Goal: Navigation & Orientation: Find specific page/section

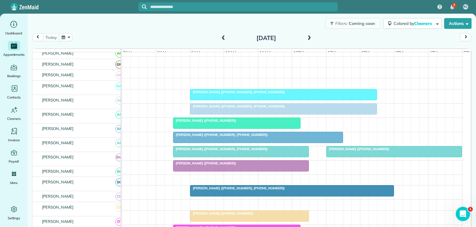
scroll to position [30, 0]
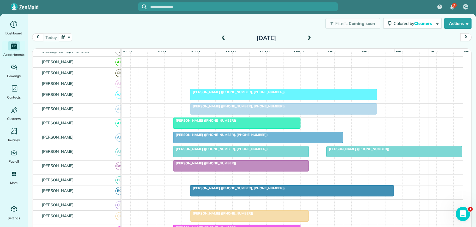
click at [286, 100] on div at bounding box center [283, 94] width 186 height 11
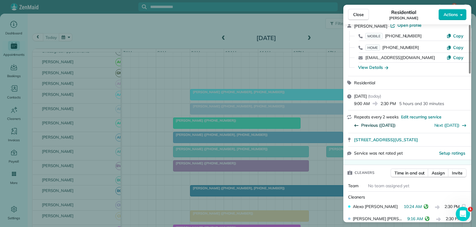
scroll to position [89, 0]
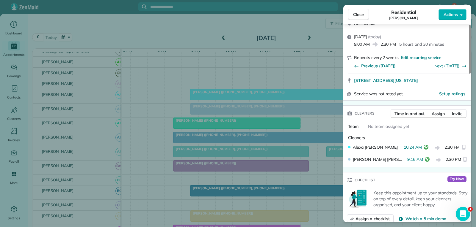
click at [352, 13] on button "Close" at bounding box center [358, 14] width 21 height 11
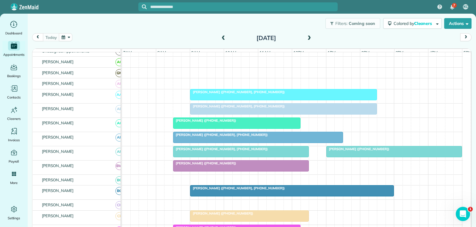
click at [244, 123] on div "[PERSON_NAME] ([PHONE_NUMBER])" at bounding box center [237, 121] width 124 height 4
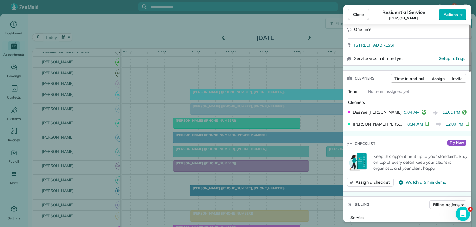
scroll to position [119, 0]
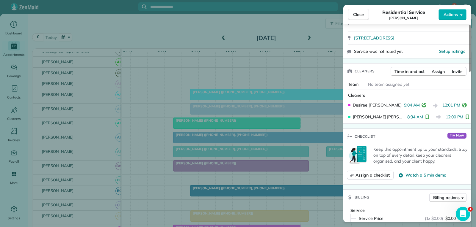
drag, startPoint x: 356, startPoint y: 15, endPoint x: 349, endPoint y: 18, distance: 7.6
click at [354, 16] on span "Close" at bounding box center [358, 15] width 11 height 6
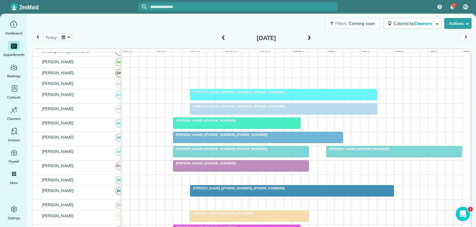
click at [234, 137] on span "Cathy Rheiner (+16825521969, +18174725244)" at bounding box center [220, 135] width 95 height 4
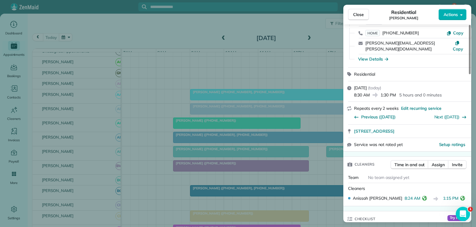
scroll to position [89, 0]
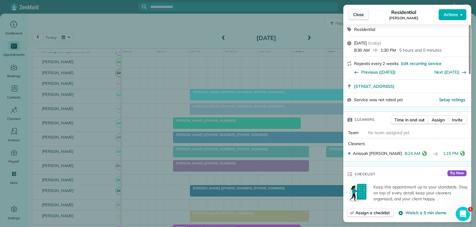
click at [356, 14] on span "Close" at bounding box center [358, 15] width 11 height 6
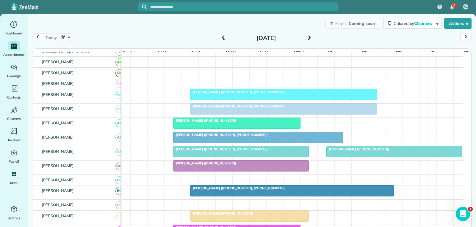
click at [267, 157] on div at bounding box center [240, 152] width 135 height 11
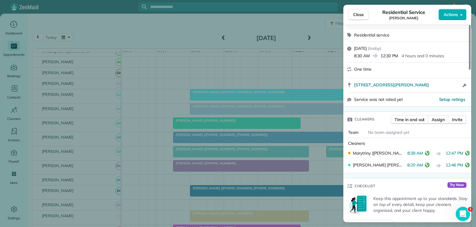
scroll to position [89, 0]
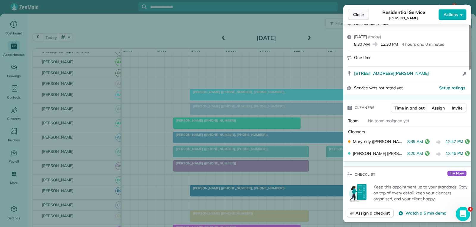
click at [361, 12] on span "Close" at bounding box center [358, 15] width 11 height 6
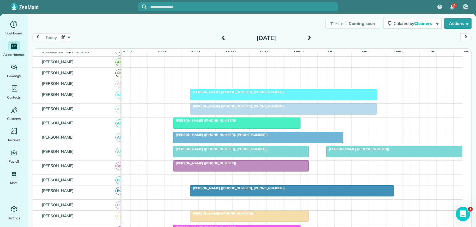
click at [350, 156] on div at bounding box center [393, 152] width 135 height 11
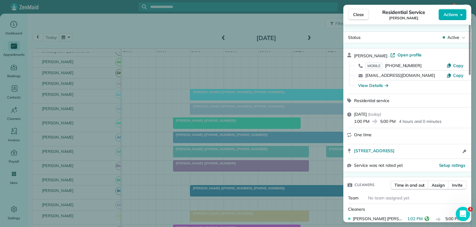
scroll to position [59, 0]
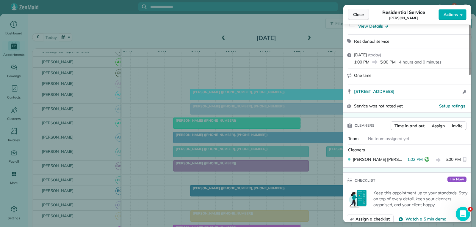
click at [362, 14] on span "Close" at bounding box center [358, 15] width 11 height 6
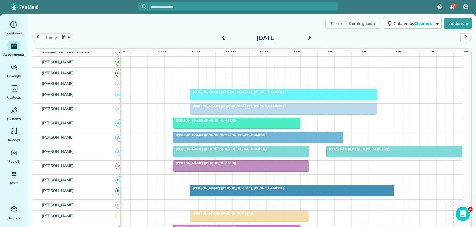
click at [226, 172] on div at bounding box center [240, 166] width 135 height 11
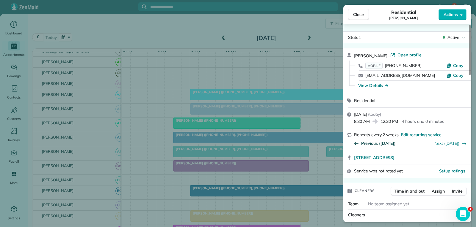
scroll to position [61, 0]
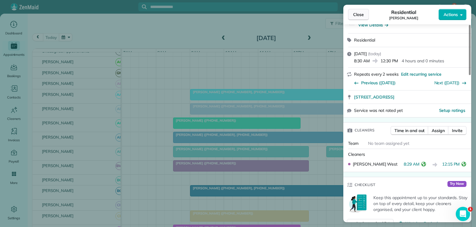
click at [362, 13] on span "Close" at bounding box center [358, 15] width 11 height 6
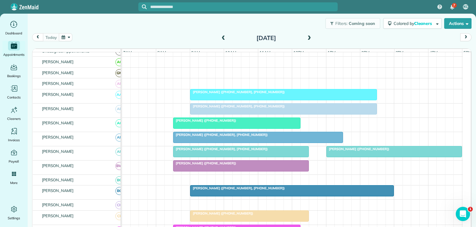
click at [248, 191] on span "Julie Reed (+18174859731, +18173071438)" at bounding box center [237, 188] width 95 height 4
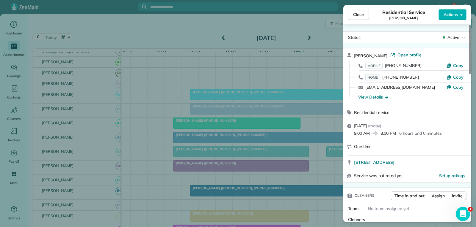
scroll to position [91, 0]
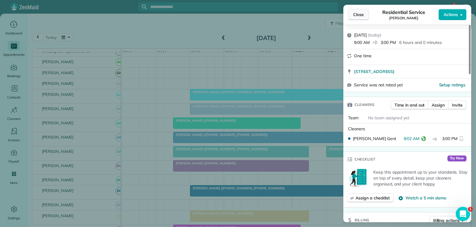
click at [352, 15] on button "Close" at bounding box center [358, 14] width 21 height 11
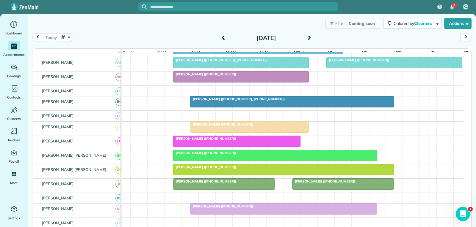
scroll to position [149, 0]
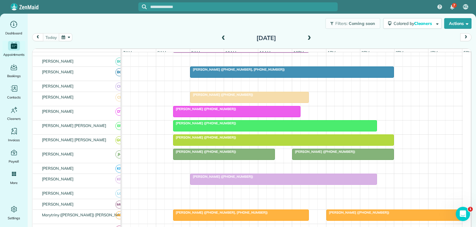
click at [243, 97] on div "[PERSON_NAME] ([PHONE_NUMBER])" at bounding box center [249, 95] width 115 height 4
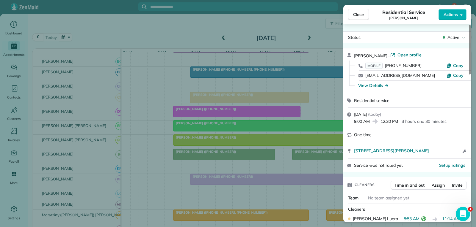
scroll to position [89, 0]
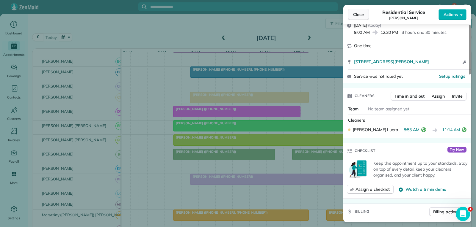
click at [359, 15] on span "Close" at bounding box center [358, 15] width 11 height 6
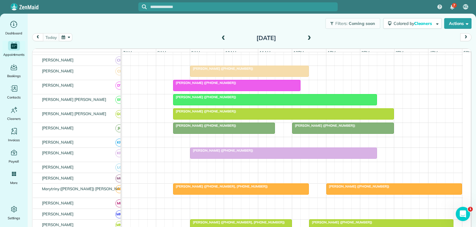
scroll to position [208, 0]
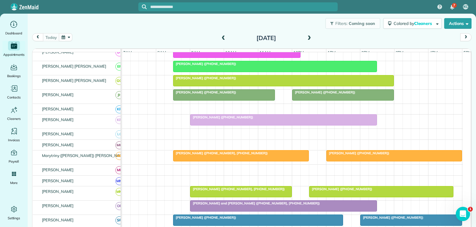
click at [261, 71] on div at bounding box center [274, 66] width 203 height 11
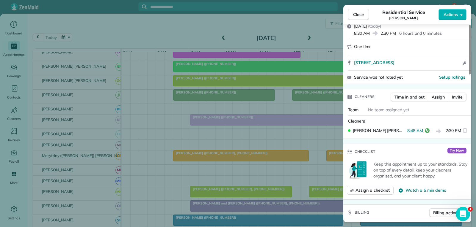
scroll to position [89, 0]
drag, startPoint x: 364, startPoint y: 15, endPoint x: 358, endPoint y: 16, distance: 5.8
click at [364, 15] on button "Close" at bounding box center [358, 14] width 21 height 11
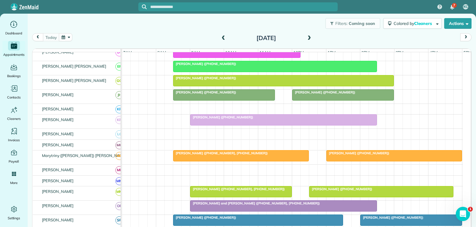
click at [226, 86] on div at bounding box center [283, 80] width 220 height 11
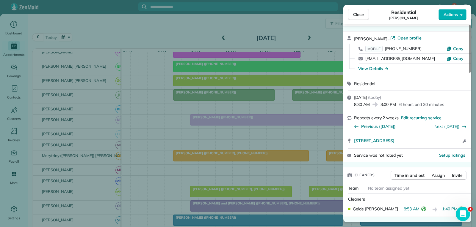
scroll to position [30, 0]
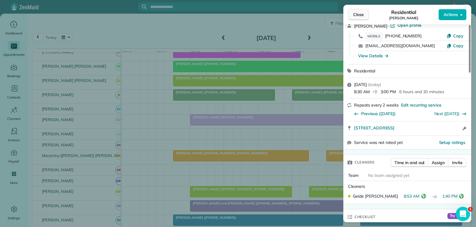
click at [360, 16] on span "Close" at bounding box center [358, 15] width 11 height 6
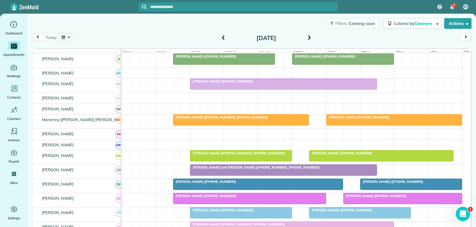
scroll to position [208, 0]
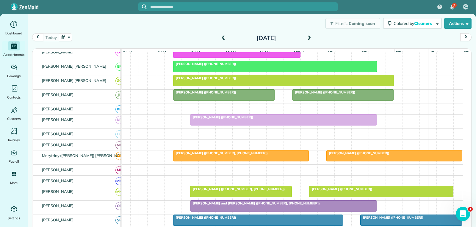
click at [226, 100] on div at bounding box center [223, 95] width 101 height 11
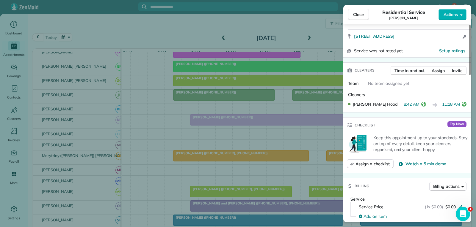
scroll to position [119, 0]
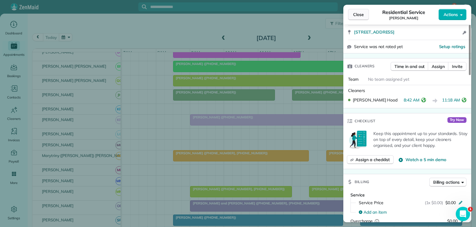
click at [363, 13] on span "Close" at bounding box center [358, 15] width 11 height 6
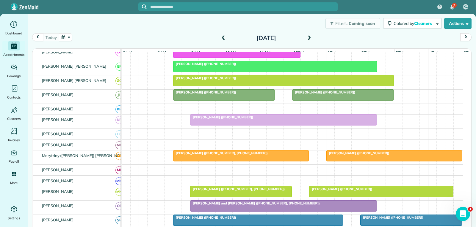
click at [322, 100] on div at bounding box center [342, 95] width 101 height 11
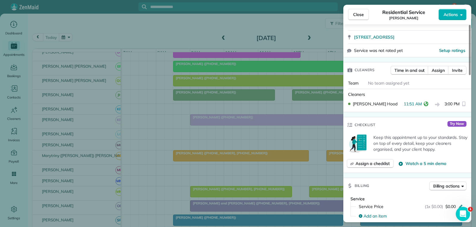
scroll to position [119, 0]
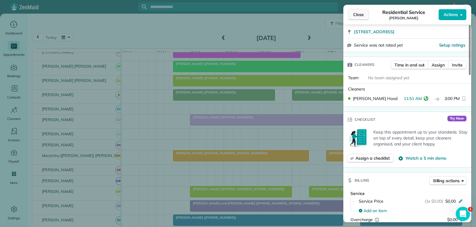
click at [358, 15] on span "Close" at bounding box center [358, 15] width 11 height 6
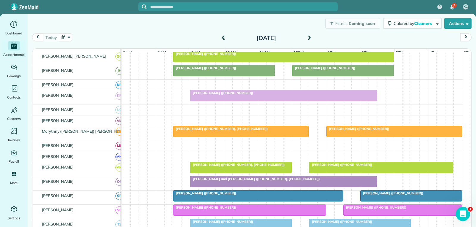
scroll to position [238, 0]
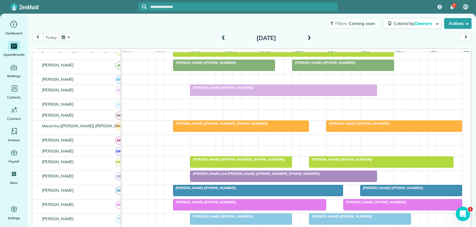
click at [366, 126] on span "[PERSON_NAME] ([PHONE_NUMBER])" at bounding box center [358, 124] width 64 height 4
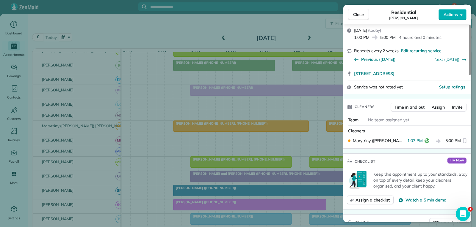
scroll to position [89, 0]
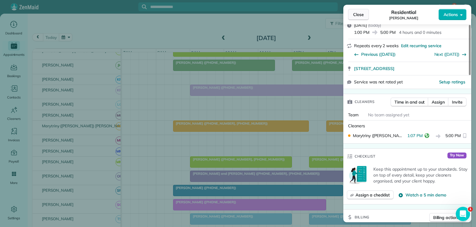
click at [358, 16] on span "Close" at bounding box center [358, 15] width 11 height 6
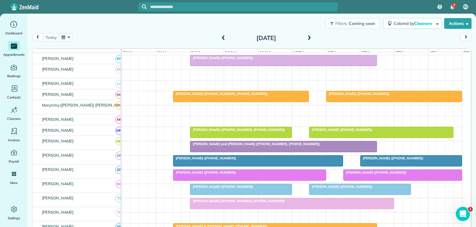
scroll to position [268, 0]
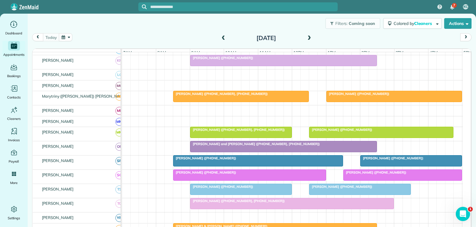
click at [246, 166] on div at bounding box center [257, 161] width 169 height 11
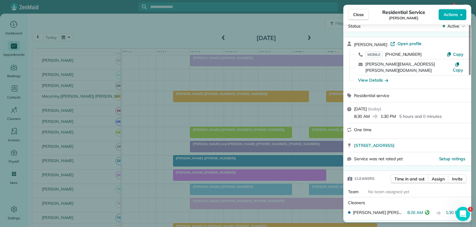
scroll to position [30, 0]
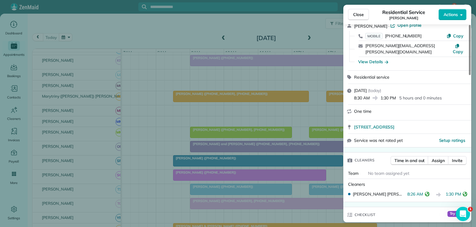
drag, startPoint x: 361, startPoint y: 17, endPoint x: 362, endPoint y: 23, distance: 6.6
click at [361, 17] on span "Close" at bounding box center [358, 15] width 11 height 6
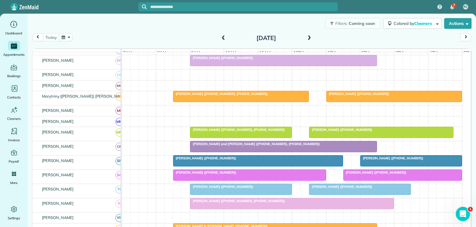
click at [377, 161] on span "[PERSON_NAME] ([PHONE_NUMBER])" at bounding box center [392, 158] width 64 height 4
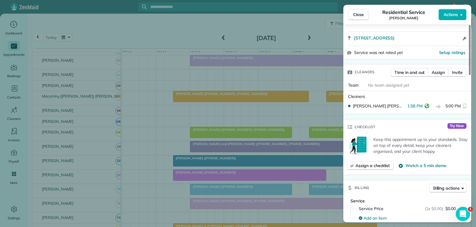
scroll to position [119, 0]
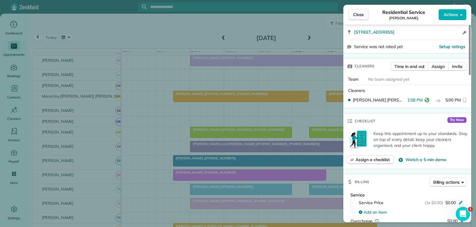
click at [357, 12] on span "Close" at bounding box center [358, 15] width 11 height 6
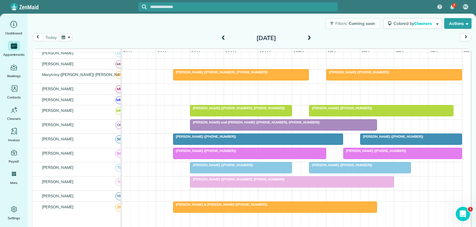
scroll to position [297, 0]
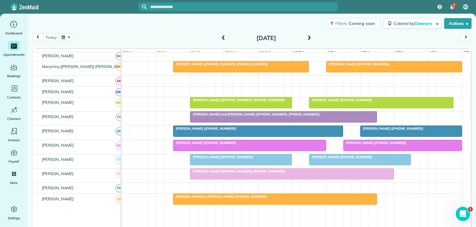
click at [272, 150] on div at bounding box center [249, 145] width 152 height 11
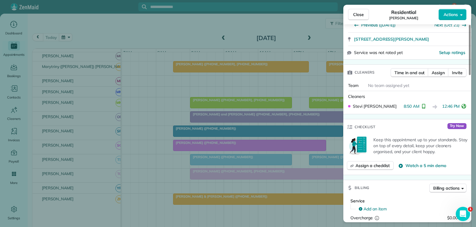
scroll to position [119, 0]
click at [359, 13] on span "Close" at bounding box center [358, 15] width 11 height 6
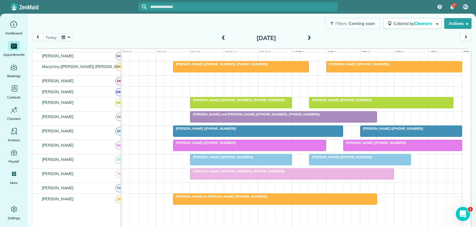
click at [364, 145] on span "[PERSON_NAME] ([PHONE_NUMBER])" at bounding box center [375, 143] width 64 height 4
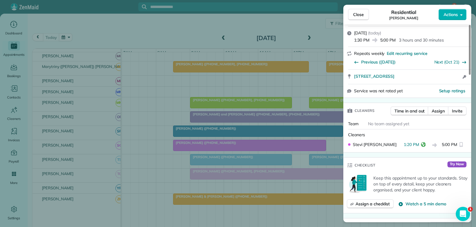
scroll to position [89, 0]
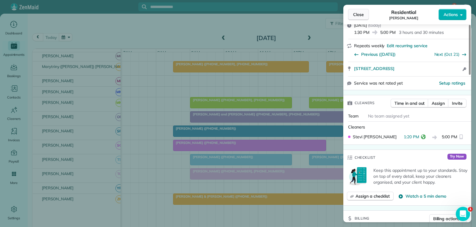
click at [362, 16] on span "Close" at bounding box center [358, 15] width 11 height 6
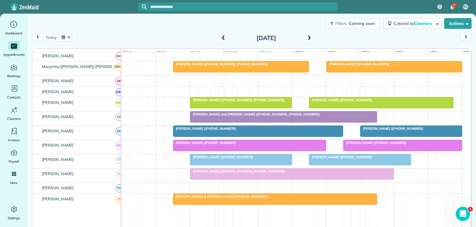
click at [268, 165] on div at bounding box center [240, 160] width 101 height 11
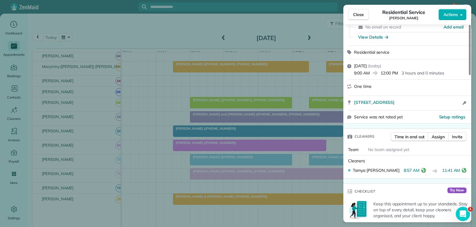
scroll to position [59, 0]
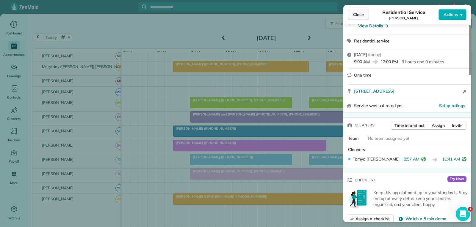
click at [364, 11] on button "Close" at bounding box center [358, 14] width 21 height 11
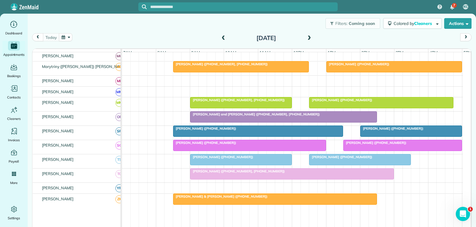
click at [350, 159] on span "[PERSON_NAME] ([PHONE_NUMBER])" at bounding box center [341, 157] width 64 height 4
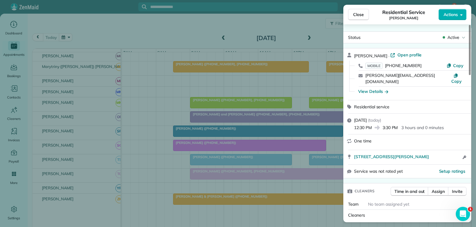
scroll to position [30, 0]
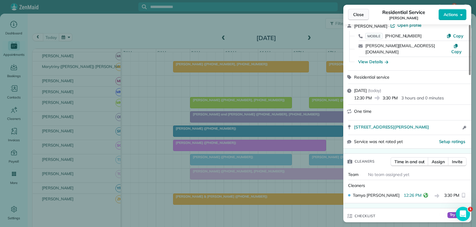
click at [358, 13] on span "Close" at bounding box center [358, 15] width 11 height 6
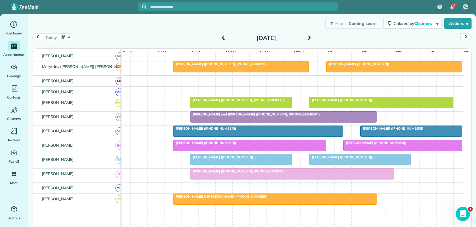
click at [285, 179] on div at bounding box center [291, 174] width 203 height 11
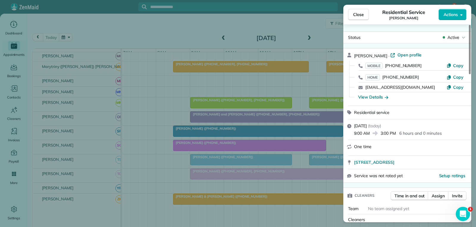
scroll to position [31, 0]
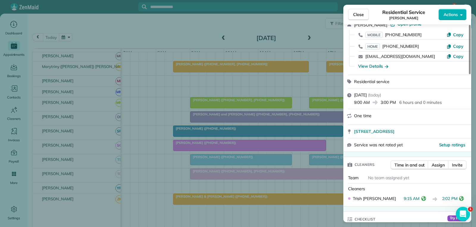
click at [364, 14] on button "Close" at bounding box center [358, 14] width 21 height 11
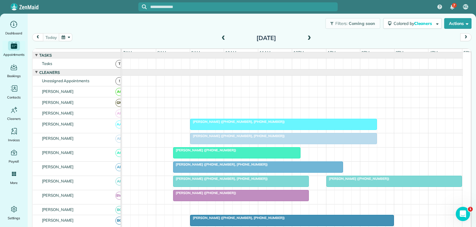
click at [298, 144] on div at bounding box center [283, 138] width 186 height 11
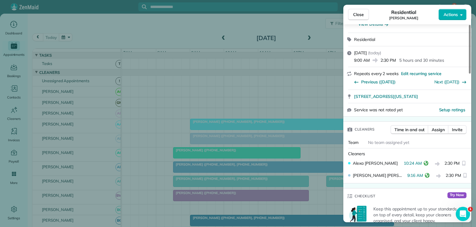
scroll to position [119, 0]
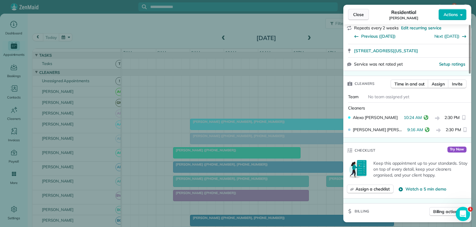
click at [358, 16] on span "Close" at bounding box center [358, 15] width 11 height 6
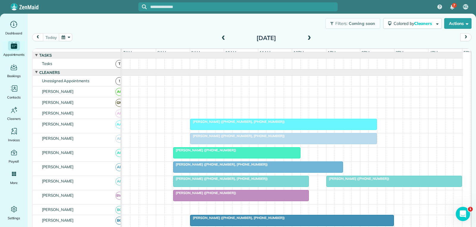
click at [286, 128] on div at bounding box center [283, 124] width 186 height 11
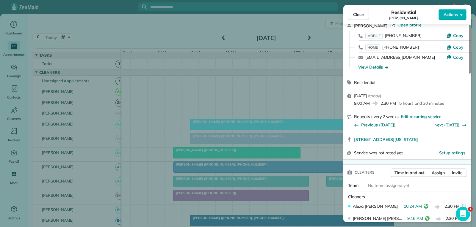
scroll to position [29, 0]
click at [360, 13] on span "Close" at bounding box center [358, 15] width 11 height 6
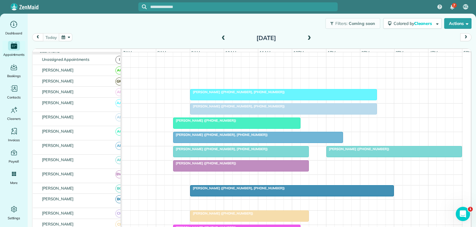
scroll to position [30, 0]
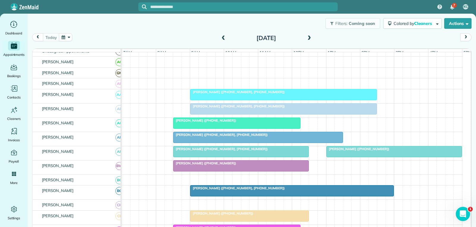
click at [281, 191] on div "Julie Reed (+18174859731, +18173071438)" at bounding box center [292, 188] width 200 height 4
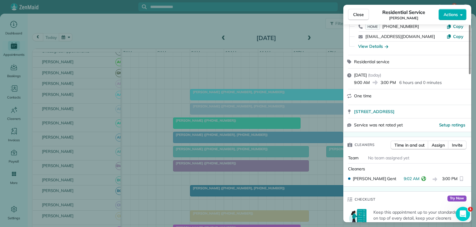
scroll to position [59, 0]
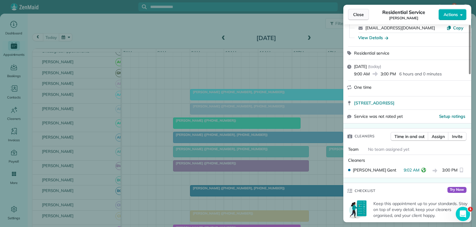
click at [360, 14] on span "Close" at bounding box center [358, 15] width 11 height 6
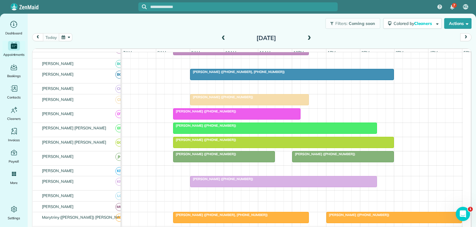
scroll to position [178, 0]
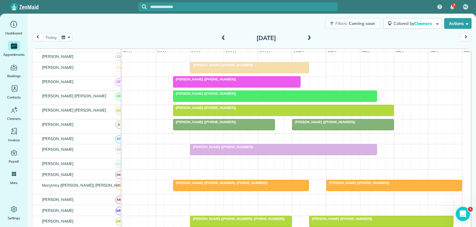
click at [273, 149] on div "[PERSON_NAME] ([PHONE_NUMBER])" at bounding box center [283, 147] width 183 height 4
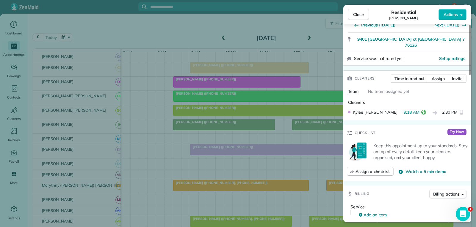
scroll to position [119, 0]
click at [358, 14] on span "Close" at bounding box center [358, 15] width 11 height 6
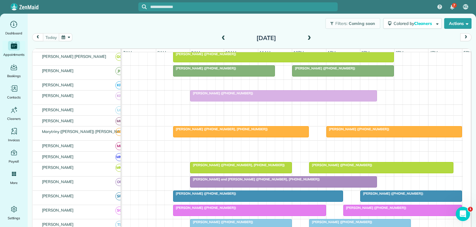
scroll to position [238, 0]
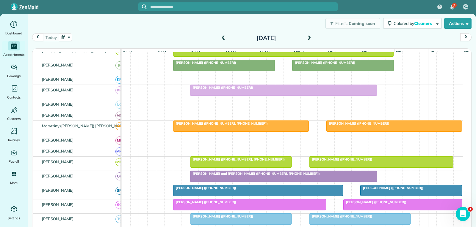
click at [277, 181] on div at bounding box center [283, 176] width 186 height 11
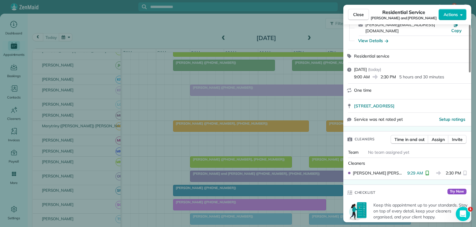
scroll to position [119, 0]
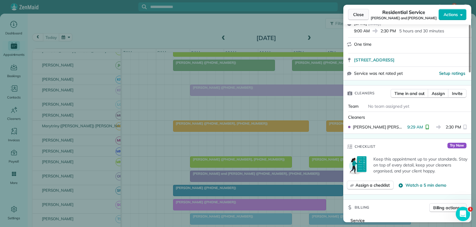
click at [359, 15] on span "Close" at bounding box center [358, 15] width 11 height 6
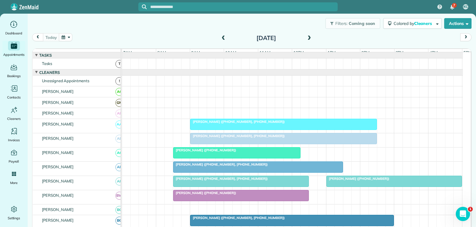
click at [297, 130] on div at bounding box center [283, 124] width 186 height 11
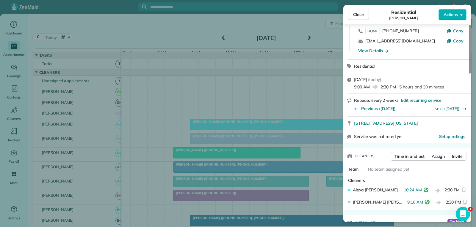
scroll to position [89, 0]
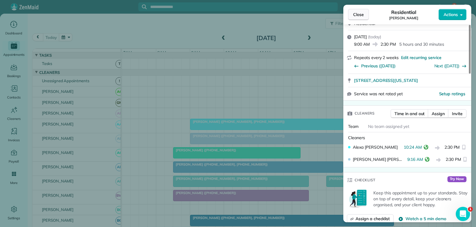
click at [360, 13] on span "Close" at bounding box center [358, 15] width 11 height 6
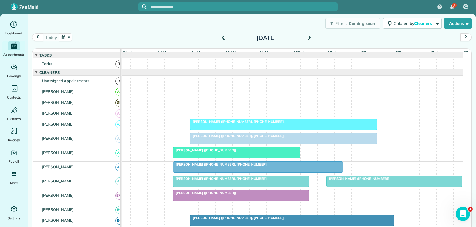
click at [277, 130] on div at bounding box center [283, 124] width 186 height 11
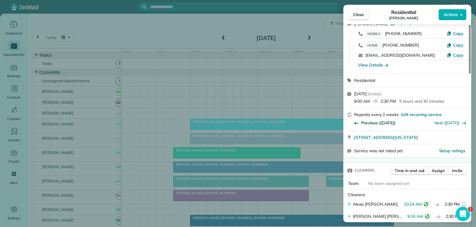
scroll to position [59, 0]
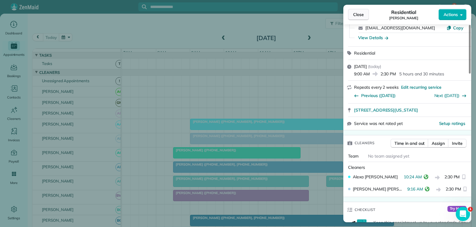
click at [358, 17] on span "Close" at bounding box center [358, 15] width 11 height 6
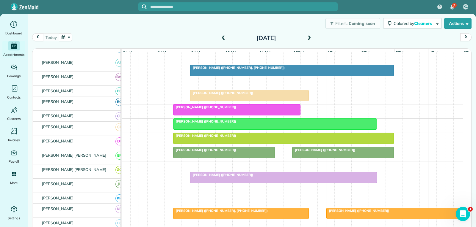
scroll to position [178, 0]
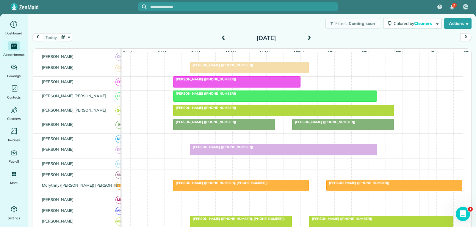
click at [274, 155] on div at bounding box center [283, 149] width 186 height 11
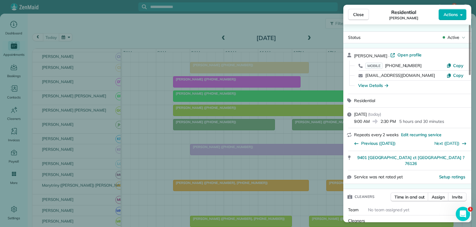
scroll to position [59, 0]
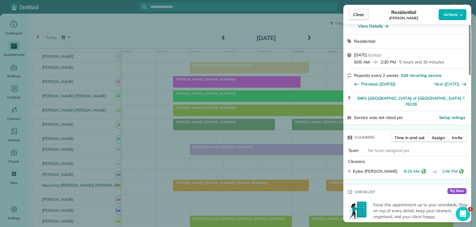
click at [358, 14] on span "Close" at bounding box center [358, 15] width 11 height 6
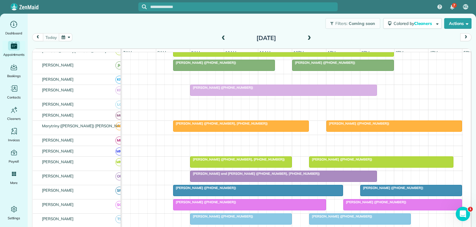
scroll to position [149, 0]
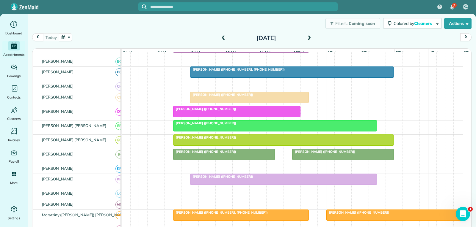
click at [299, 72] on div "Julie Reed (+18174859731, +18173071438)" at bounding box center [292, 69] width 200 height 4
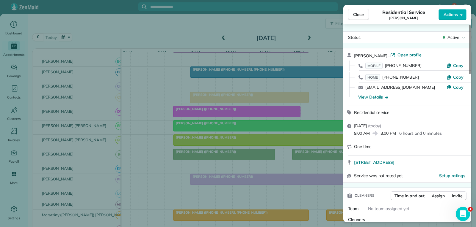
scroll to position [30, 0]
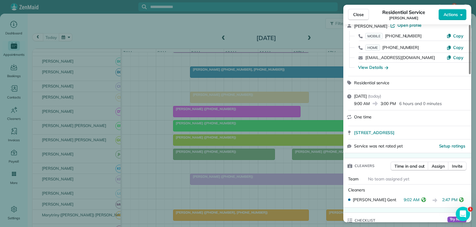
click at [360, 16] on span "Close" at bounding box center [358, 15] width 11 height 6
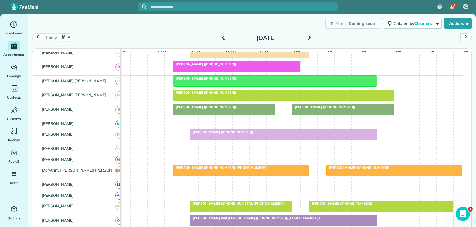
scroll to position [208, 0]
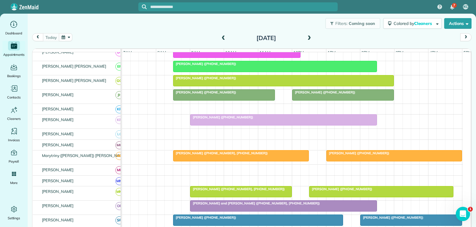
click at [284, 72] on div at bounding box center [274, 66] width 203 height 11
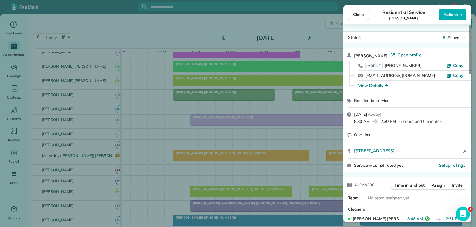
scroll to position [30, 0]
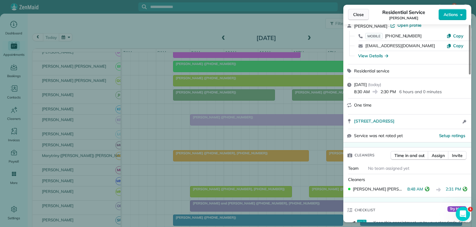
click at [358, 16] on span "Close" at bounding box center [358, 15] width 11 height 6
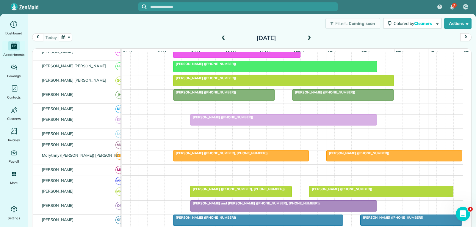
scroll to position [208, 0]
click at [345, 100] on div at bounding box center [342, 95] width 101 height 11
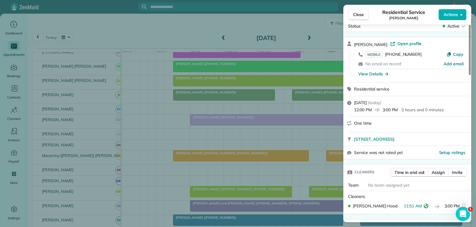
scroll to position [30, 0]
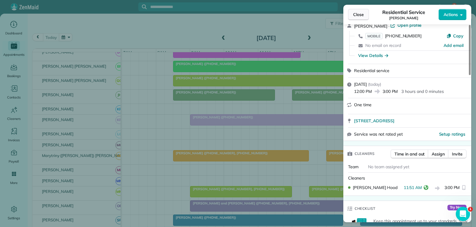
click at [361, 14] on span "Close" at bounding box center [358, 15] width 11 height 6
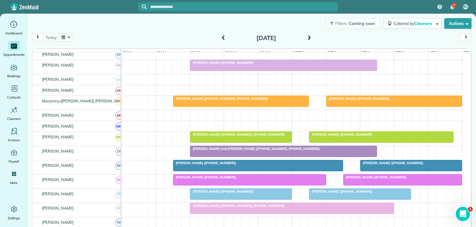
scroll to position [268, 0]
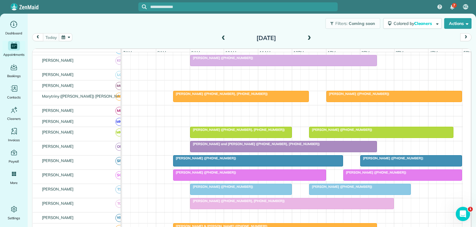
click at [297, 146] on div "Russell and Kim Patten (+18179259543, +18179967201)" at bounding box center [283, 144] width 183 height 4
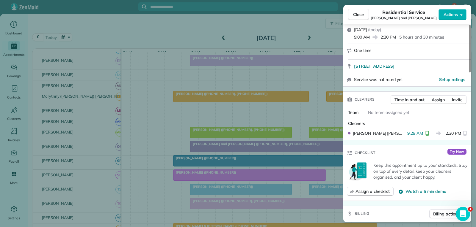
scroll to position [119, 0]
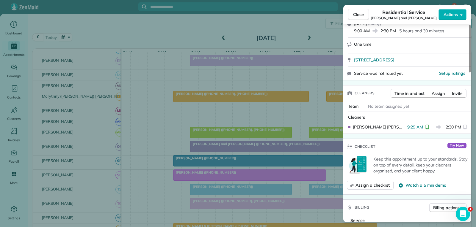
drag, startPoint x: 355, startPoint y: 13, endPoint x: 355, endPoint y: 16, distance: 3.3
click at [355, 13] on span "Close" at bounding box center [358, 15] width 11 height 6
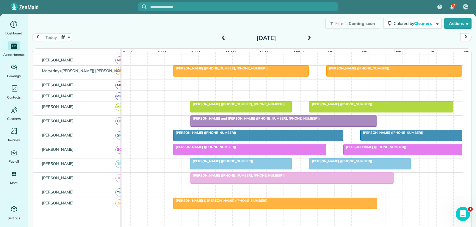
scroll to position [327, 0]
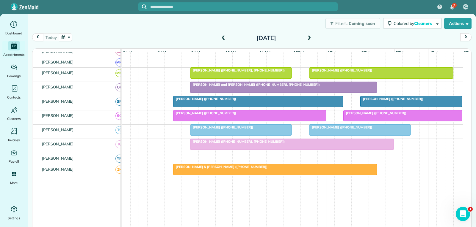
click at [345, 136] on div at bounding box center [359, 130] width 101 height 11
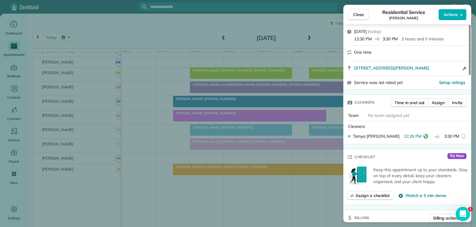
scroll to position [89, 0]
click at [360, 12] on span "Close" at bounding box center [358, 15] width 11 height 6
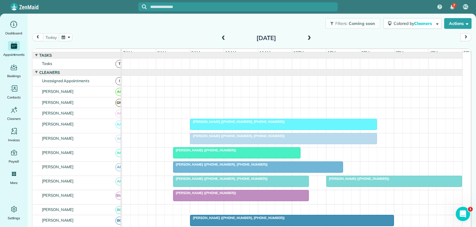
click at [297, 124] on div "[PERSON_NAME] ([PHONE_NUMBER], [PHONE_NUMBER])" at bounding box center [283, 122] width 183 height 4
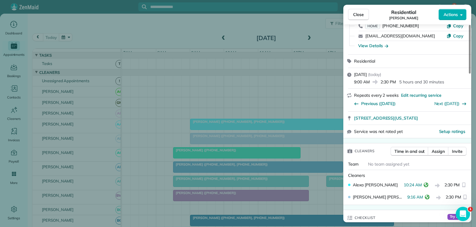
scroll to position [59, 0]
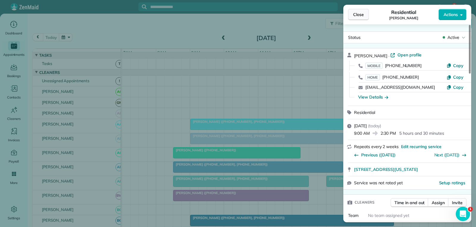
click at [361, 11] on button "Close" at bounding box center [358, 14] width 21 height 11
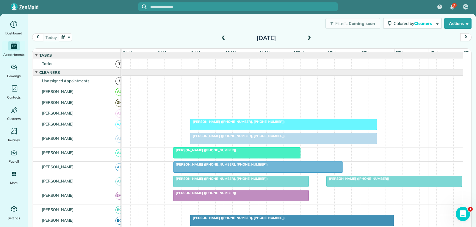
scroll to position [30, 0]
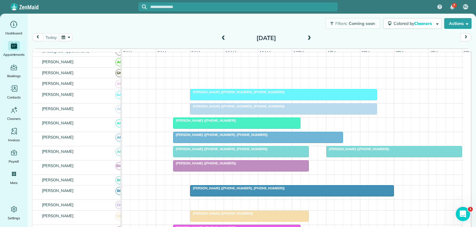
click at [347, 157] on div at bounding box center [393, 152] width 135 height 11
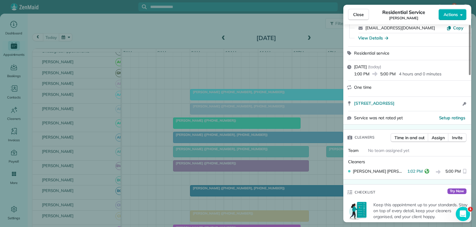
scroll to position [59, 0]
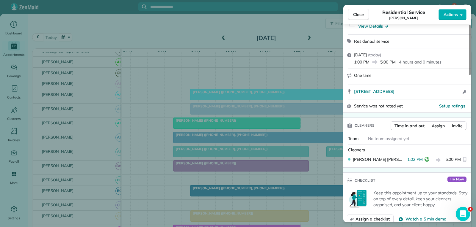
drag, startPoint x: 359, startPoint y: 14, endPoint x: 357, endPoint y: 22, distance: 8.2
click at [359, 14] on span "Close" at bounding box center [358, 15] width 11 height 6
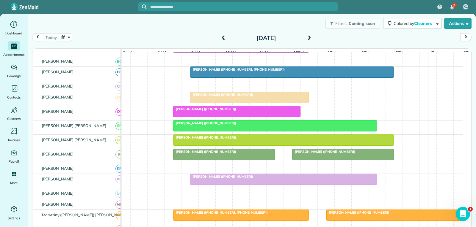
scroll to position [178, 0]
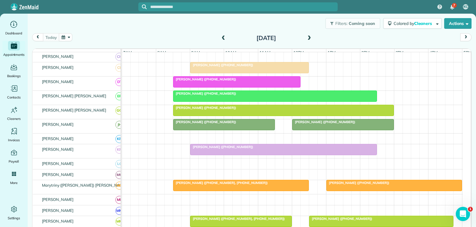
click at [320, 124] on span "[PERSON_NAME] ([PHONE_NUMBER])" at bounding box center [324, 122] width 64 height 4
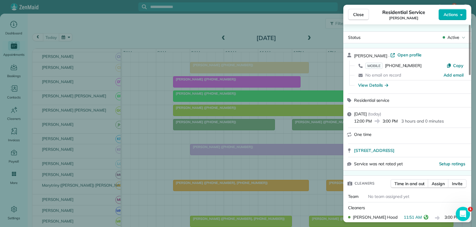
scroll to position [59, 0]
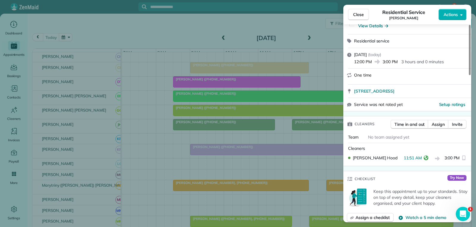
drag, startPoint x: 365, startPoint y: 15, endPoint x: 357, endPoint y: 33, distance: 19.8
click at [365, 15] on button "Close" at bounding box center [358, 14] width 21 height 11
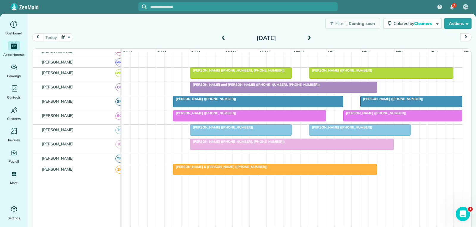
click at [353, 87] on div "Russell and Kim Patten (+18179259543, +18179967201)" at bounding box center [283, 85] width 183 height 4
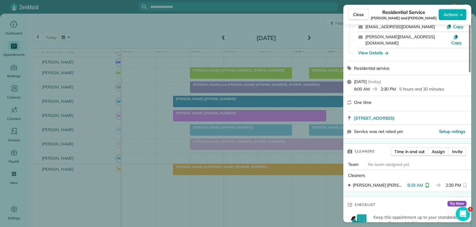
drag, startPoint x: 361, startPoint y: 16, endPoint x: 316, endPoint y: 46, distance: 53.3
click at [361, 16] on span "Close" at bounding box center [358, 15] width 11 height 6
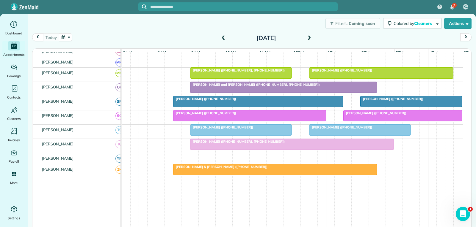
click at [328, 135] on div at bounding box center [359, 130] width 101 height 11
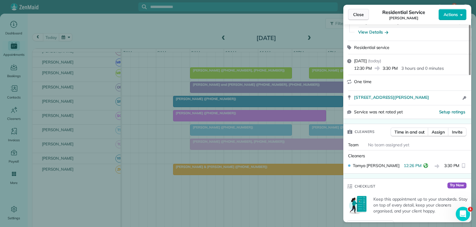
click at [364, 15] on button "Close" at bounding box center [358, 14] width 21 height 11
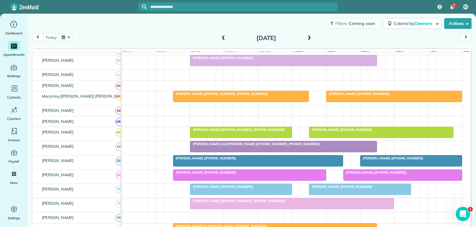
scroll to position [297, 0]
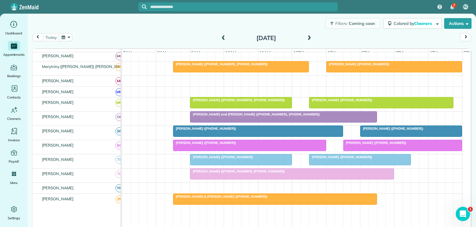
click at [245, 122] on div at bounding box center [283, 117] width 186 height 11
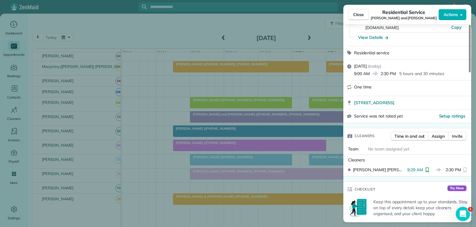
scroll to position [89, 0]
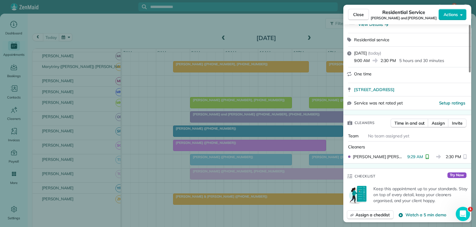
drag, startPoint x: 360, startPoint y: 15, endPoint x: 356, endPoint y: 16, distance: 4.6
click at [360, 15] on span "Close" at bounding box center [358, 15] width 11 height 6
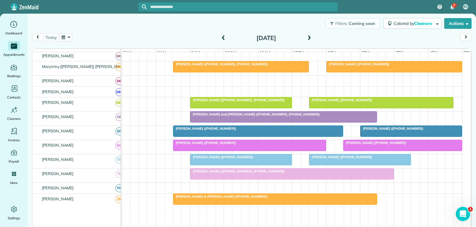
click at [328, 122] on div at bounding box center [283, 117] width 186 height 11
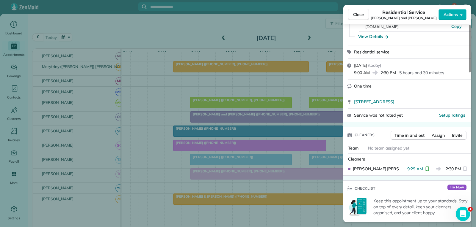
scroll to position [89, 0]
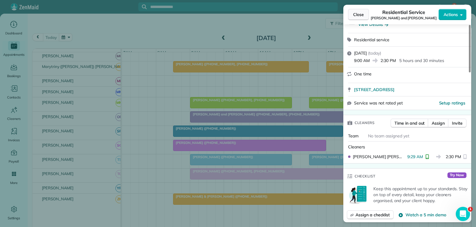
drag, startPoint x: 361, startPoint y: 15, endPoint x: 365, endPoint y: 17, distance: 4.3
click at [365, 17] on button "Close" at bounding box center [358, 14] width 21 height 11
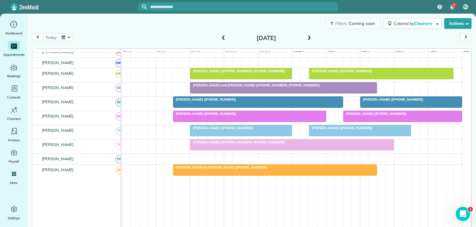
scroll to position [351, 0]
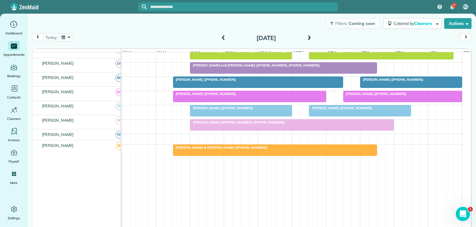
click at [312, 69] on div at bounding box center [283, 68] width 186 height 11
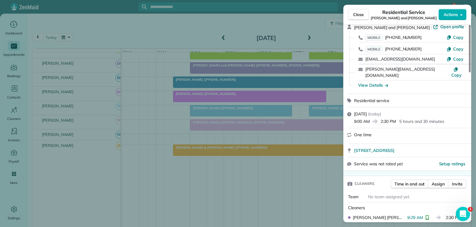
scroll to position [59, 0]
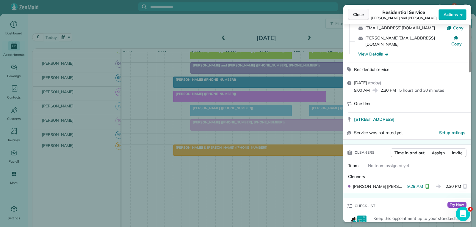
click at [359, 15] on span "Close" at bounding box center [358, 15] width 11 height 6
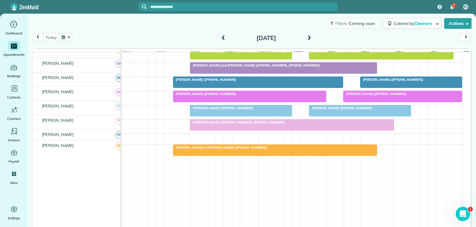
click at [389, 111] on div at bounding box center [359, 111] width 101 height 11
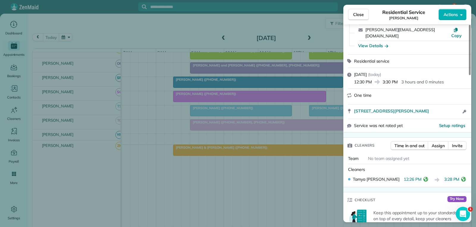
scroll to position [59, 0]
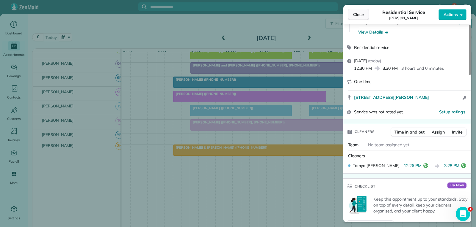
click at [362, 17] on span "Close" at bounding box center [358, 15] width 11 height 6
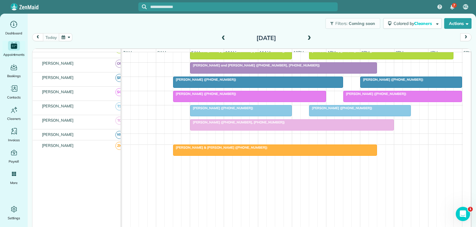
click at [422, 95] on div "[PERSON_NAME] ([PHONE_NUMBER])" at bounding box center [402, 94] width 115 height 4
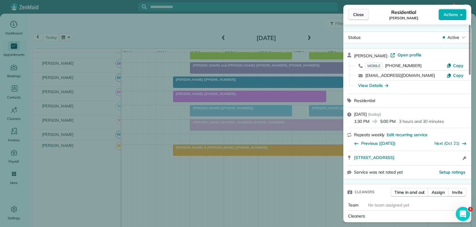
click at [362, 14] on span "Close" at bounding box center [358, 15] width 11 height 6
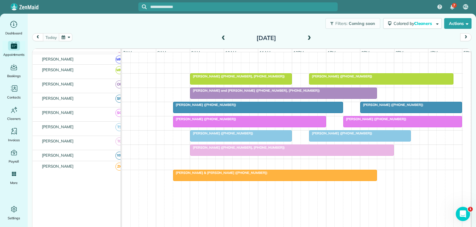
scroll to position [321, 0]
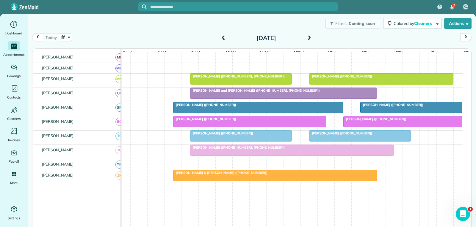
click at [412, 112] on div at bounding box center [410, 107] width 101 height 11
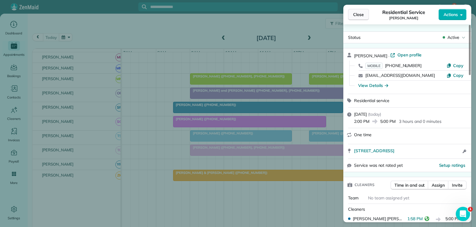
click at [361, 15] on span "Close" at bounding box center [358, 15] width 11 height 6
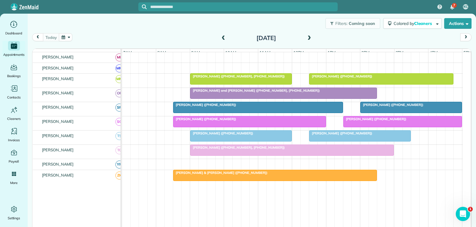
click at [322, 97] on div at bounding box center [283, 93] width 186 height 11
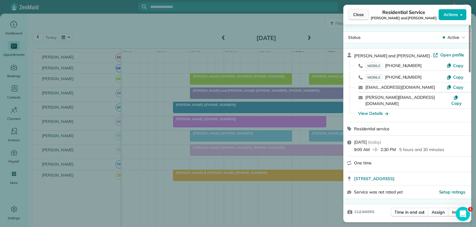
click at [365, 14] on button "Close" at bounding box center [358, 14] width 21 height 11
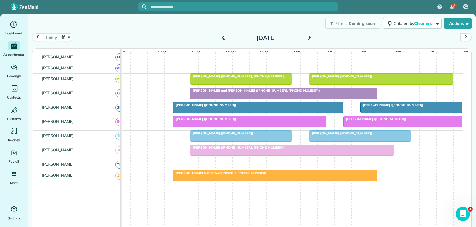
scroll to position [262, 0]
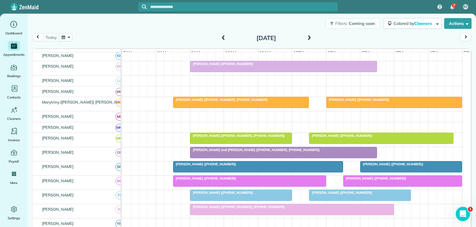
click at [398, 102] on div "[PERSON_NAME] ([PHONE_NUMBER])" at bounding box center [394, 100] width 132 height 4
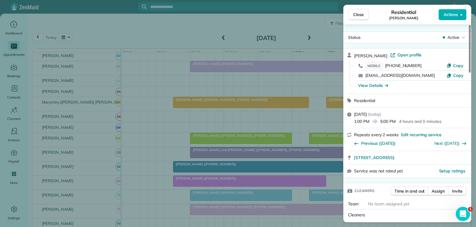
scroll to position [61, 0]
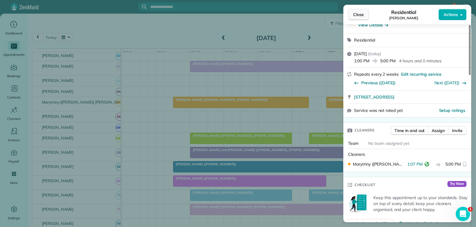
click at [363, 13] on span "Close" at bounding box center [358, 15] width 11 height 6
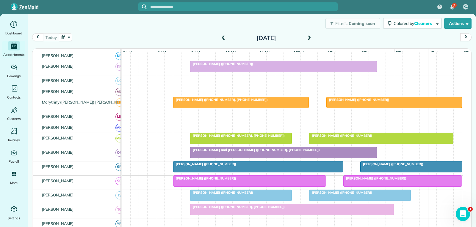
click at [0, 98] on ul "Dashboard Appointments Bookings Contacts Cleaners Invoices Payroll Reports Help…" at bounding box center [14, 121] width 28 height 202
click at [298, 152] on div "Russell and Kim Patten (+18179259543, +18179967201)" at bounding box center [283, 150] width 183 height 4
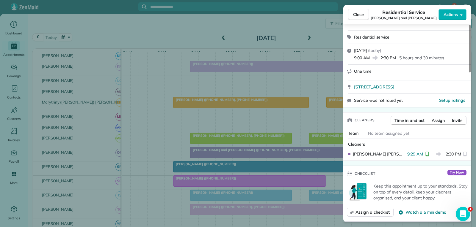
scroll to position [119, 0]
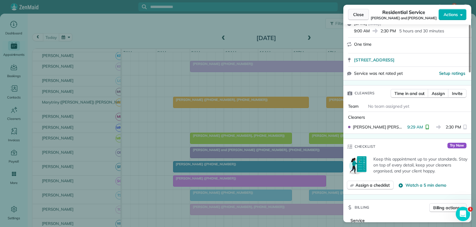
click at [357, 14] on span "Close" at bounding box center [358, 15] width 11 height 6
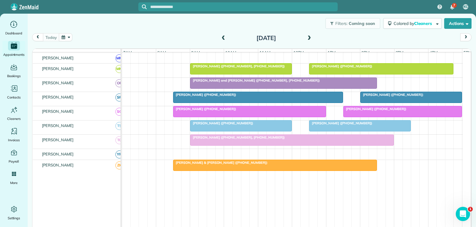
scroll to position [321, 0]
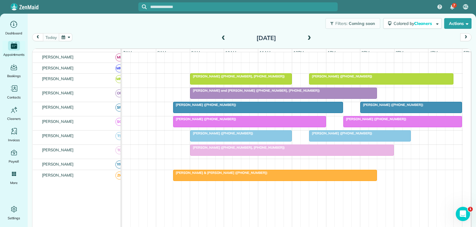
click at [341, 136] on span "[PERSON_NAME] ([PHONE_NUMBER])" at bounding box center [341, 133] width 64 height 4
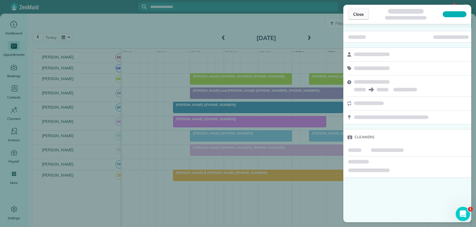
click at [361, 16] on span "Close" at bounding box center [358, 14] width 11 height 6
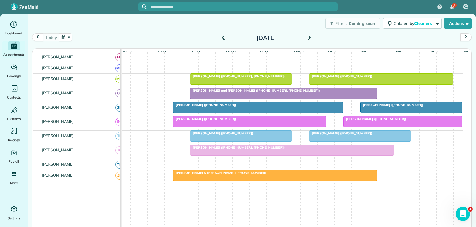
click at [359, 121] on span "[PERSON_NAME] ([PHONE_NUMBER])" at bounding box center [375, 119] width 64 height 4
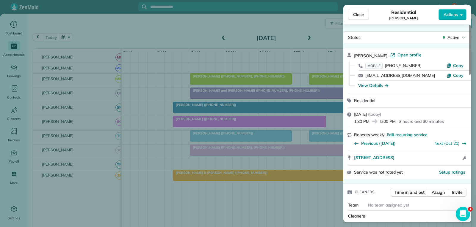
scroll to position [59, 0]
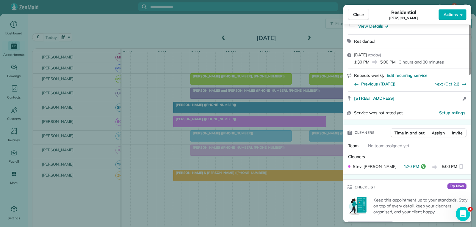
click at [362, 16] on span "Close" at bounding box center [358, 15] width 11 height 6
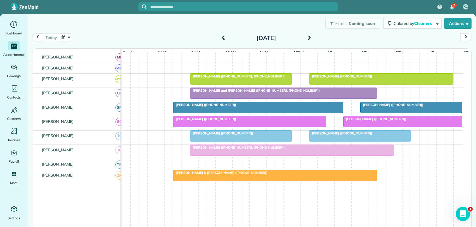
click at [378, 126] on div at bounding box center [402, 122] width 118 height 11
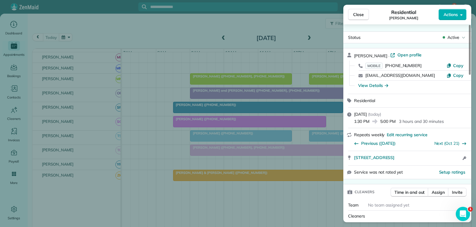
scroll to position [60, 0]
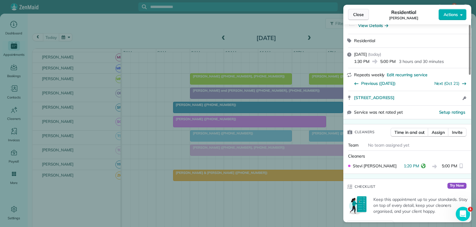
click at [360, 15] on span "Close" at bounding box center [358, 15] width 11 height 6
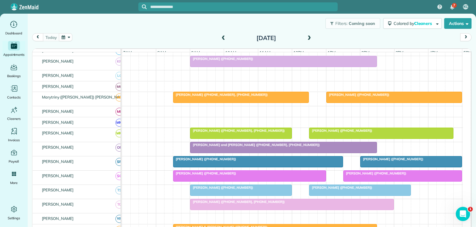
scroll to position [262, 0]
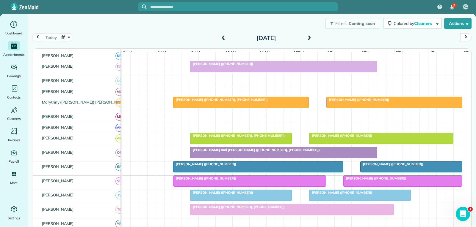
click at [381, 107] on div at bounding box center [393, 102] width 135 height 11
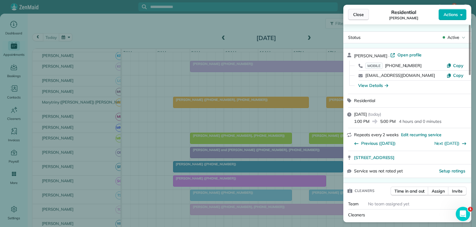
click at [358, 16] on span "Close" at bounding box center [358, 15] width 11 height 6
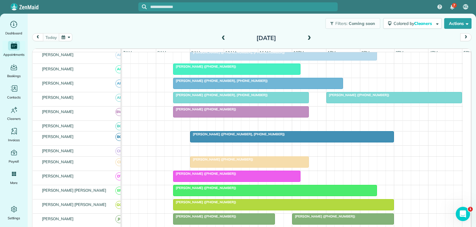
scroll to position [83, 0]
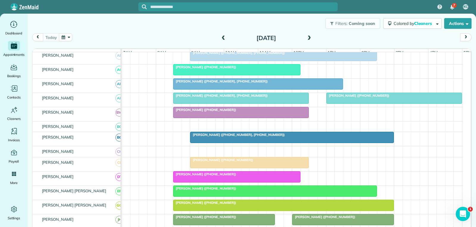
click at [340, 103] on div at bounding box center [393, 98] width 135 height 11
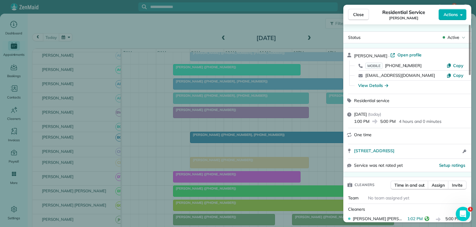
scroll to position [30, 0]
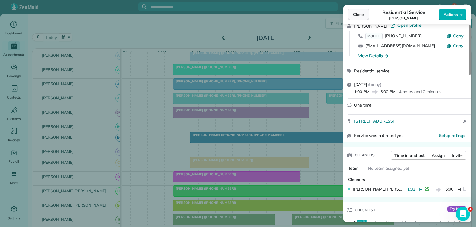
click at [359, 16] on span "Close" at bounding box center [358, 15] width 11 height 6
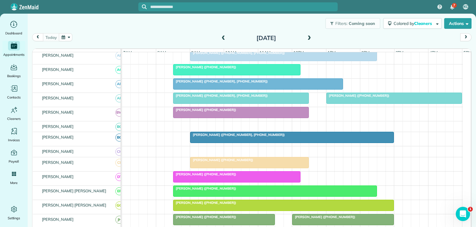
click at [386, 103] on div at bounding box center [393, 98] width 135 height 11
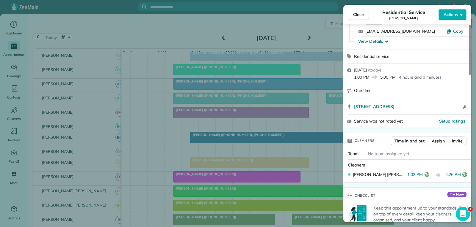
scroll to position [59, 0]
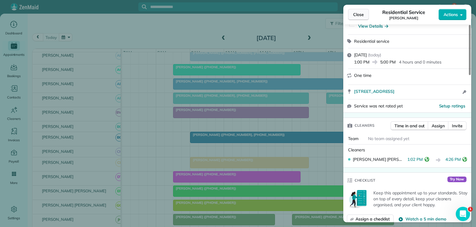
click at [360, 13] on span "Close" at bounding box center [358, 15] width 11 height 6
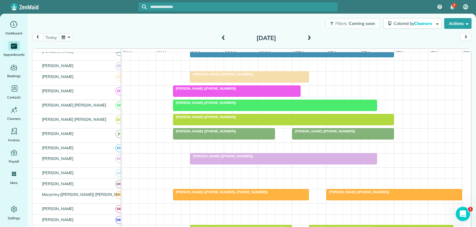
scroll to position [202, 0]
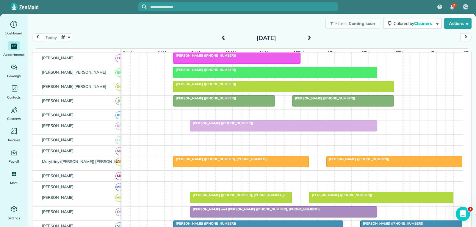
click at [403, 161] on div "[PERSON_NAME] ([PHONE_NUMBER])" at bounding box center [394, 159] width 132 height 4
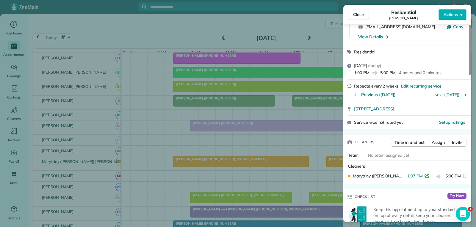
scroll to position [59, 0]
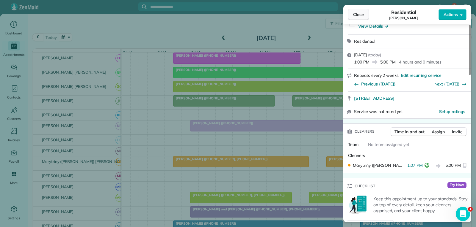
click at [363, 12] on span "Close" at bounding box center [358, 15] width 11 height 6
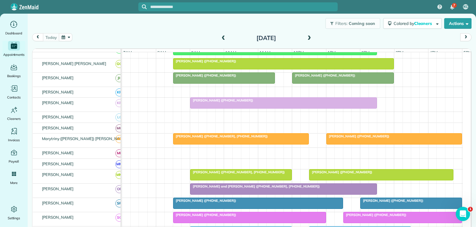
scroll to position [262, 0]
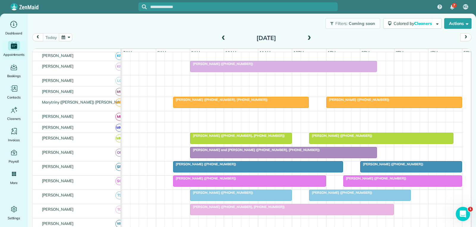
click at [391, 172] on div at bounding box center [410, 167] width 101 height 11
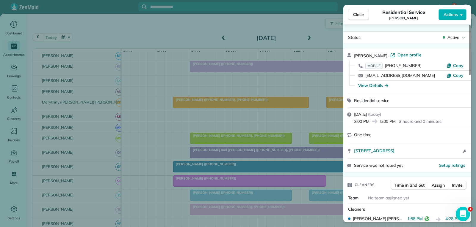
scroll to position [30, 0]
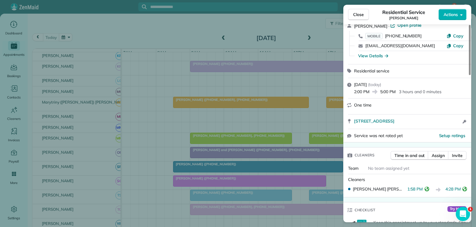
drag, startPoint x: 362, startPoint y: 14, endPoint x: 358, endPoint y: 18, distance: 5.5
click at [362, 14] on span "Close" at bounding box center [358, 15] width 11 height 6
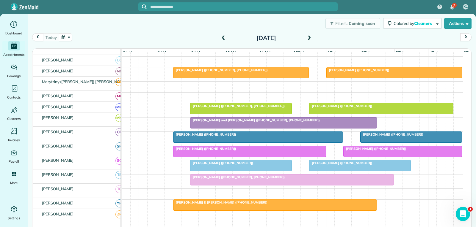
scroll to position [291, 0]
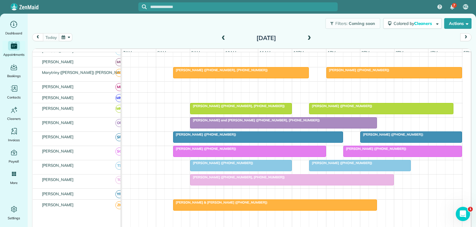
click at [352, 156] on div at bounding box center [402, 151] width 118 height 11
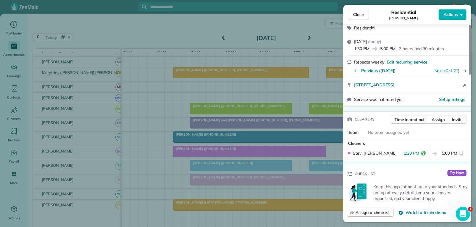
scroll to position [119, 0]
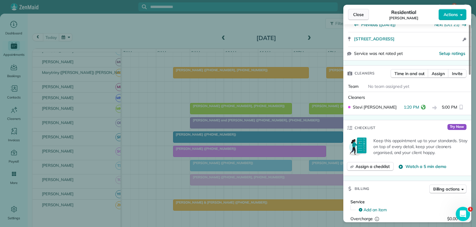
click at [353, 15] on span "Close" at bounding box center [358, 15] width 11 height 6
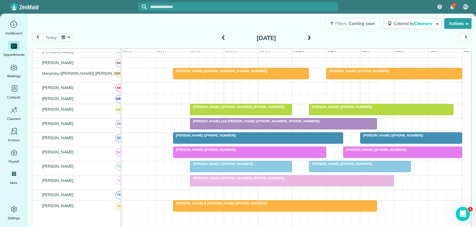
scroll to position [262, 0]
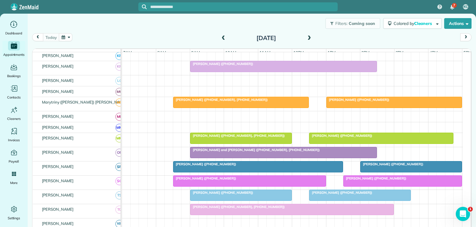
click at [404, 102] on div "[PERSON_NAME] ([PHONE_NUMBER])" at bounding box center [394, 100] width 132 height 4
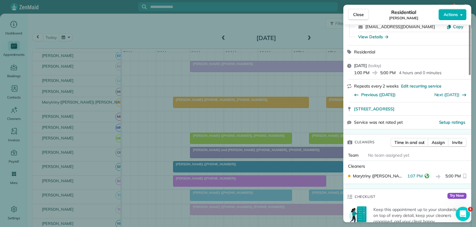
scroll to position [59, 0]
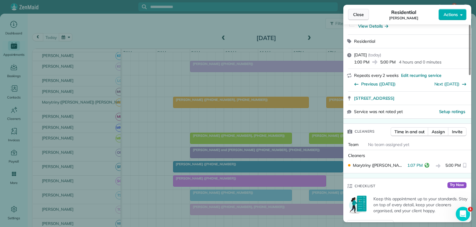
click at [358, 15] on span "Close" at bounding box center [358, 15] width 11 height 6
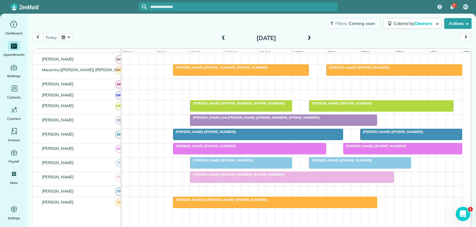
scroll to position [321, 0]
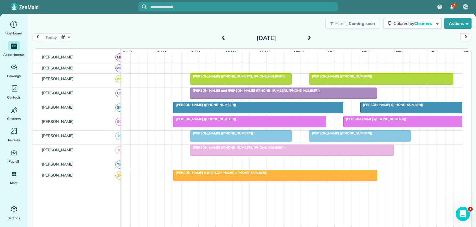
click at [395, 121] on span "[PERSON_NAME] ([PHONE_NUMBER])" at bounding box center [375, 119] width 64 height 4
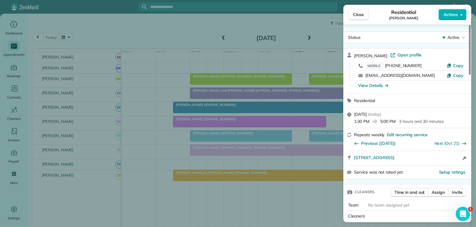
scroll to position [59, 0]
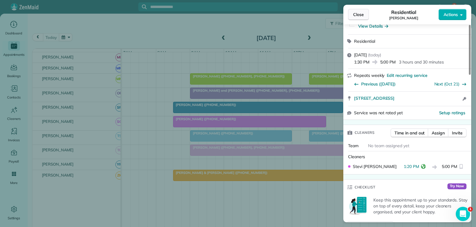
click at [357, 17] on span "Close" at bounding box center [358, 15] width 11 height 6
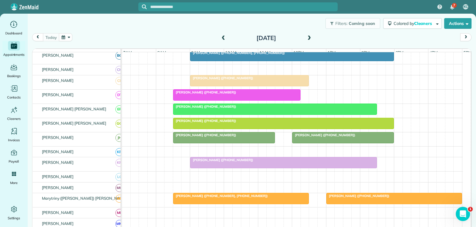
scroll to position [178, 0]
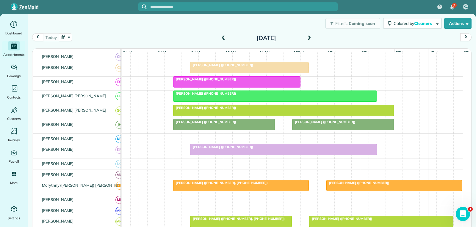
click at [364, 185] on span "[PERSON_NAME] ([PHONE_NUMBER])" at bounding box center [358, 183] width 64 height 4
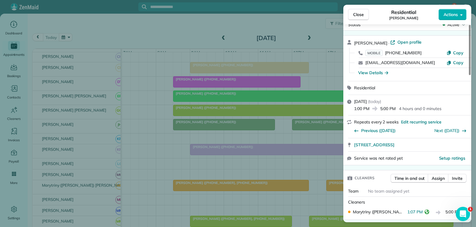
scroll to position [30, 0]
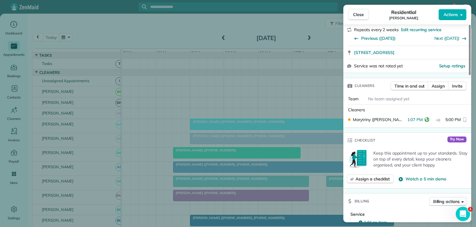
scroll to position [178, 0]
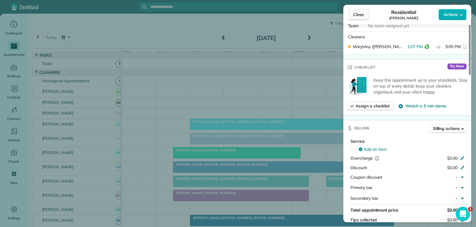
click at [359, 16] on span "Close" at bounding box center [358, 15] width 11 height 6
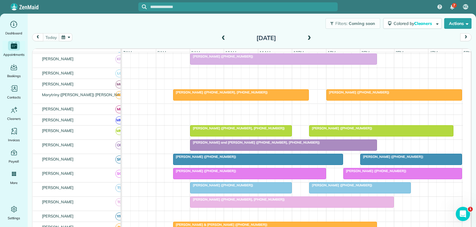
scroll to position [297, 0]
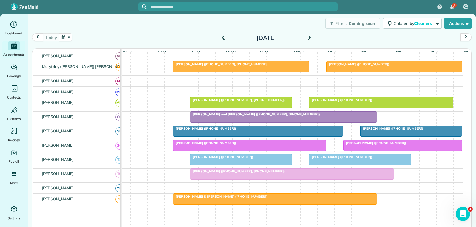
click at [377, 150] on div at bounding box center [402, 145] width 118 height 11
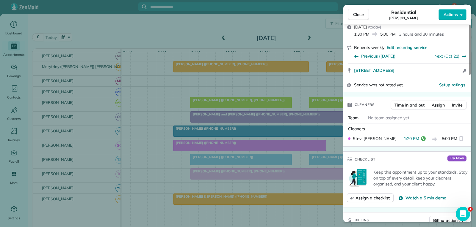
scroll to position [89, 0]
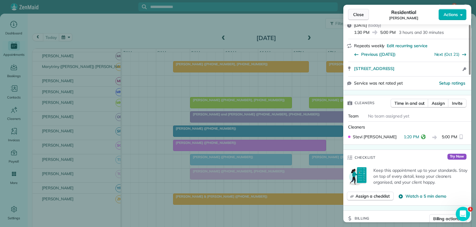
click at [357, 16] on span "Close" at bounding box center [358, 15] width 11 height 6
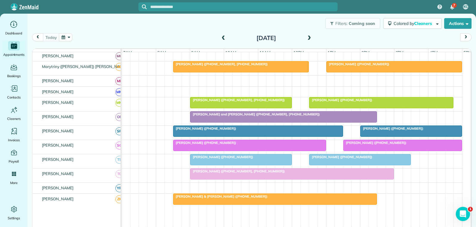
click at [370, 145] on span "[PERSON_NAME] ([PHONE_NUMBER])" at bounding box center [375, 143] width 64 height 4
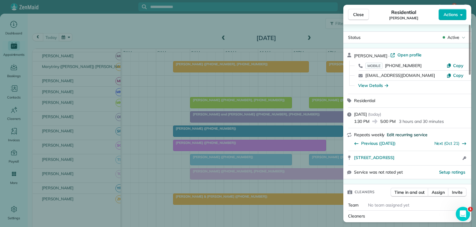
scroll to position [59, 0]
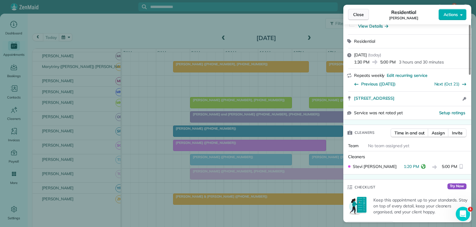
click at [357, 17] on span "Close" at bounding box center [358, 15] width 11 height 6
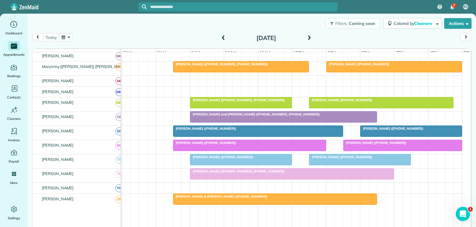
scroll to position [268, 0]
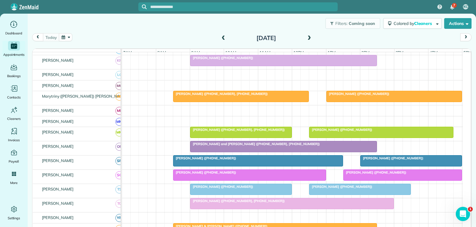
click at [409, 101] on div at bounding box center [393, 96] width 135 height 11
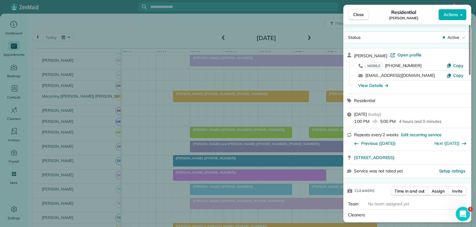
scroll to position [59, 0]
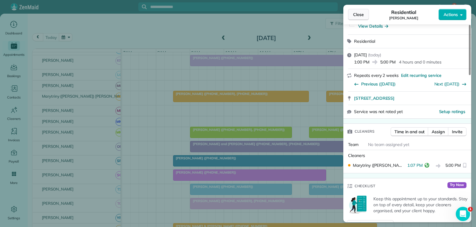
click at [357, 15] on span "Close" at bounding box center [358, 15] width 11 height 6
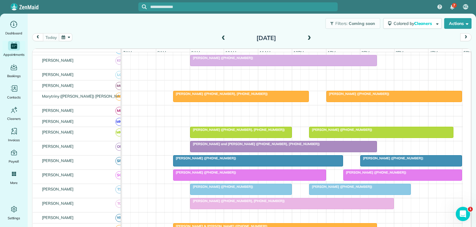
click at [417, 102] on div at bounding box center [393, 96] width 135 height 11
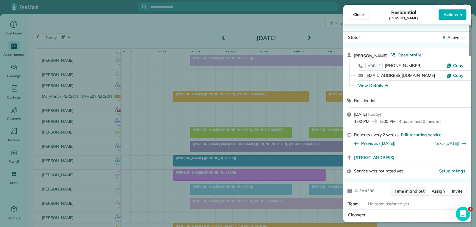
scroll to position [59, 0]
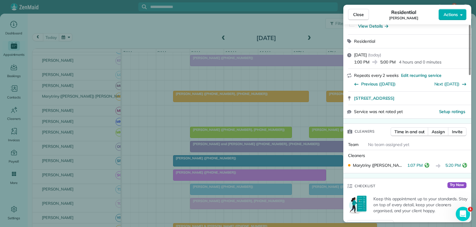
click at [354, 13] on span "Close" at bounding box center [358, 15] width 11 height 6
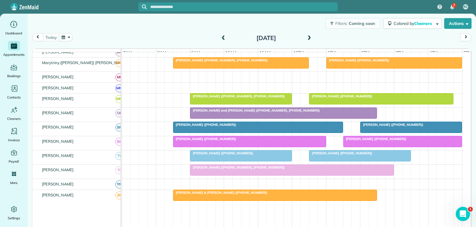
scroll to position [351, 0]
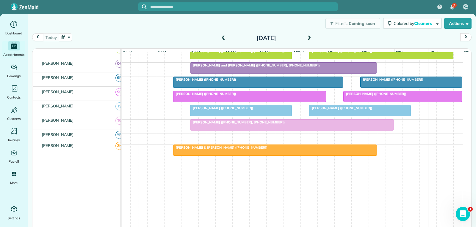
click at [397, 96] on div "[PERSON_NAME] ([PHONE_NUMBER])" at bounding box center [402, 94] width 115 height 4
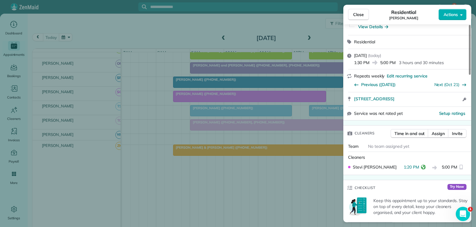
scroll to position [59, 0]
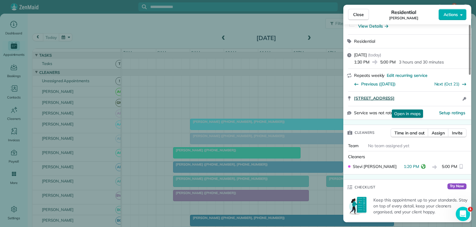
scroll to position [119, 0]
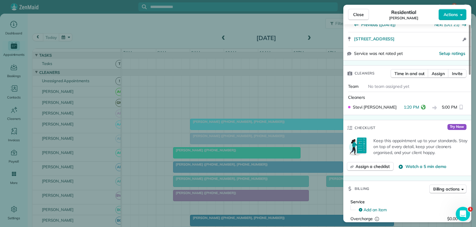
click at [361, 13] on span "Close" at bounding box center [358, 15] width 11 height 6
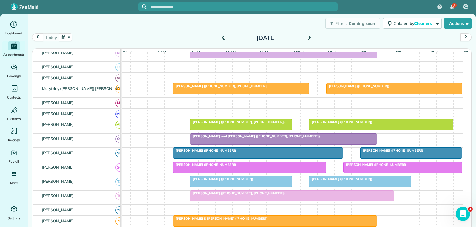
scroll to position [297, 0]
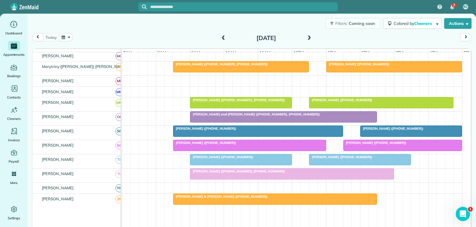
click at [419, 145] on div "[PERSON_NAME] ([PHONE_NUMBER])" at bounding box center [402, 143] width 115 height 4
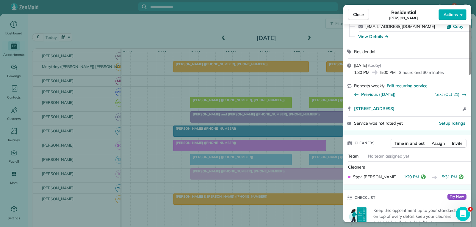
scroll to position [59, 0]
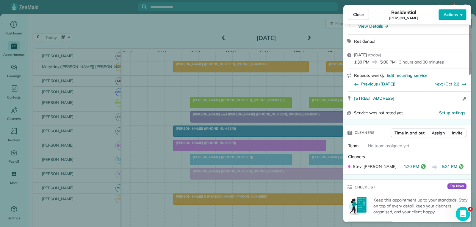
click at [358, 15] on span "Close" at bounding box center [358, 15] width 11 height 6
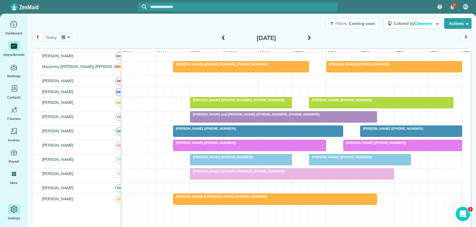
click at [15, 208] on icon "Main" at bounding box center [14, 209] width 9 height 9
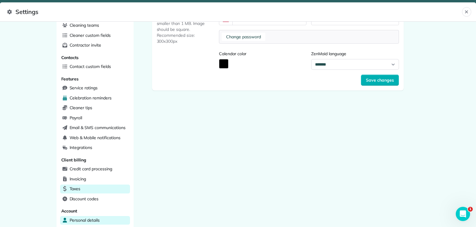
scroll to position [149, 0]
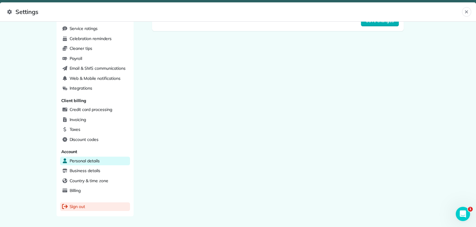
click at [71, 206] on span "Sign out" at bounding box center [78, 207] width 16 height 6
